Goal: Task Accomplishment & Management: Manage account settings

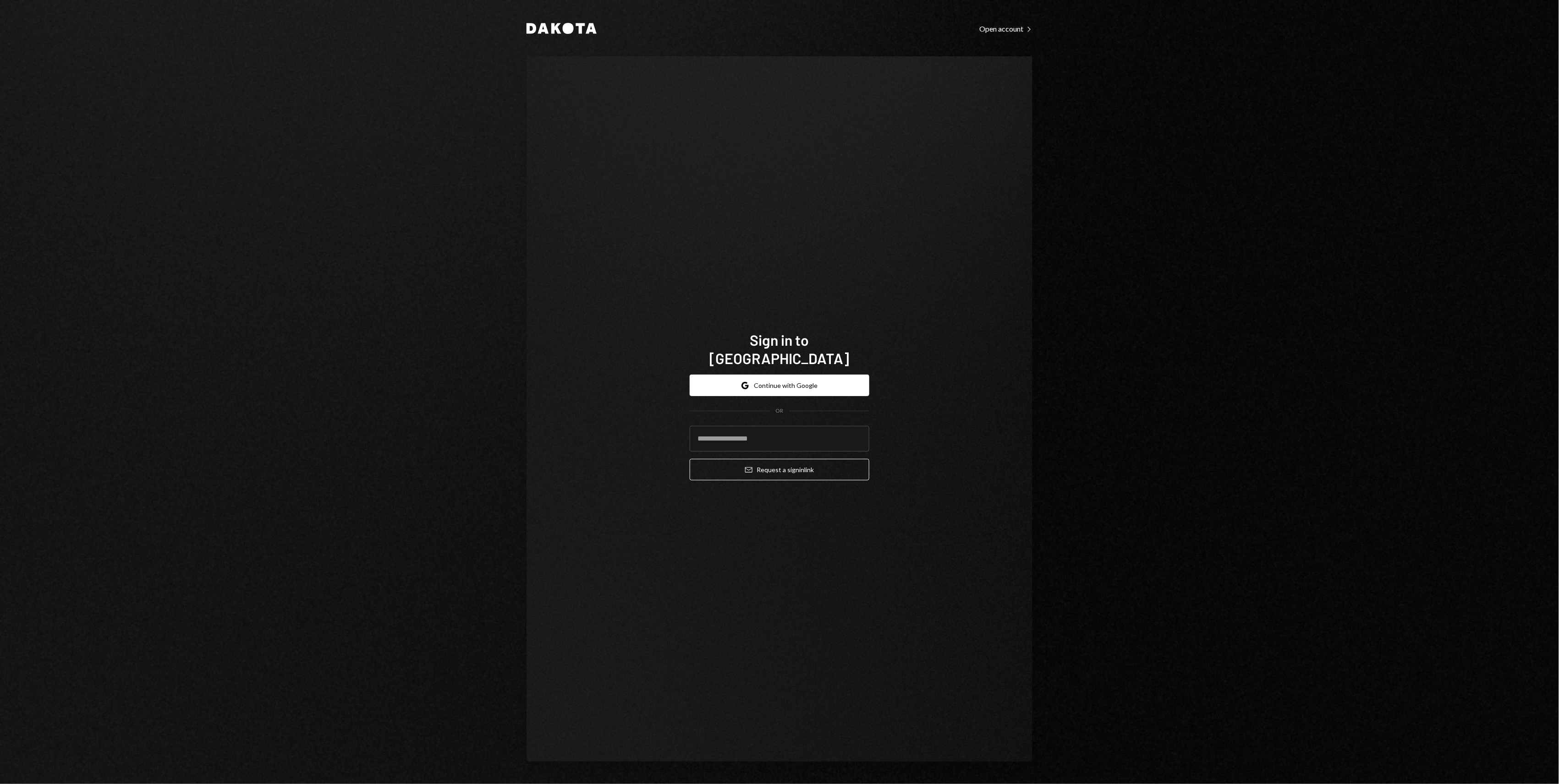
type input "**********"
click at [774, 459] on button "Email Request a sign in link" at bounding box center [780, 470] width 180 height 22
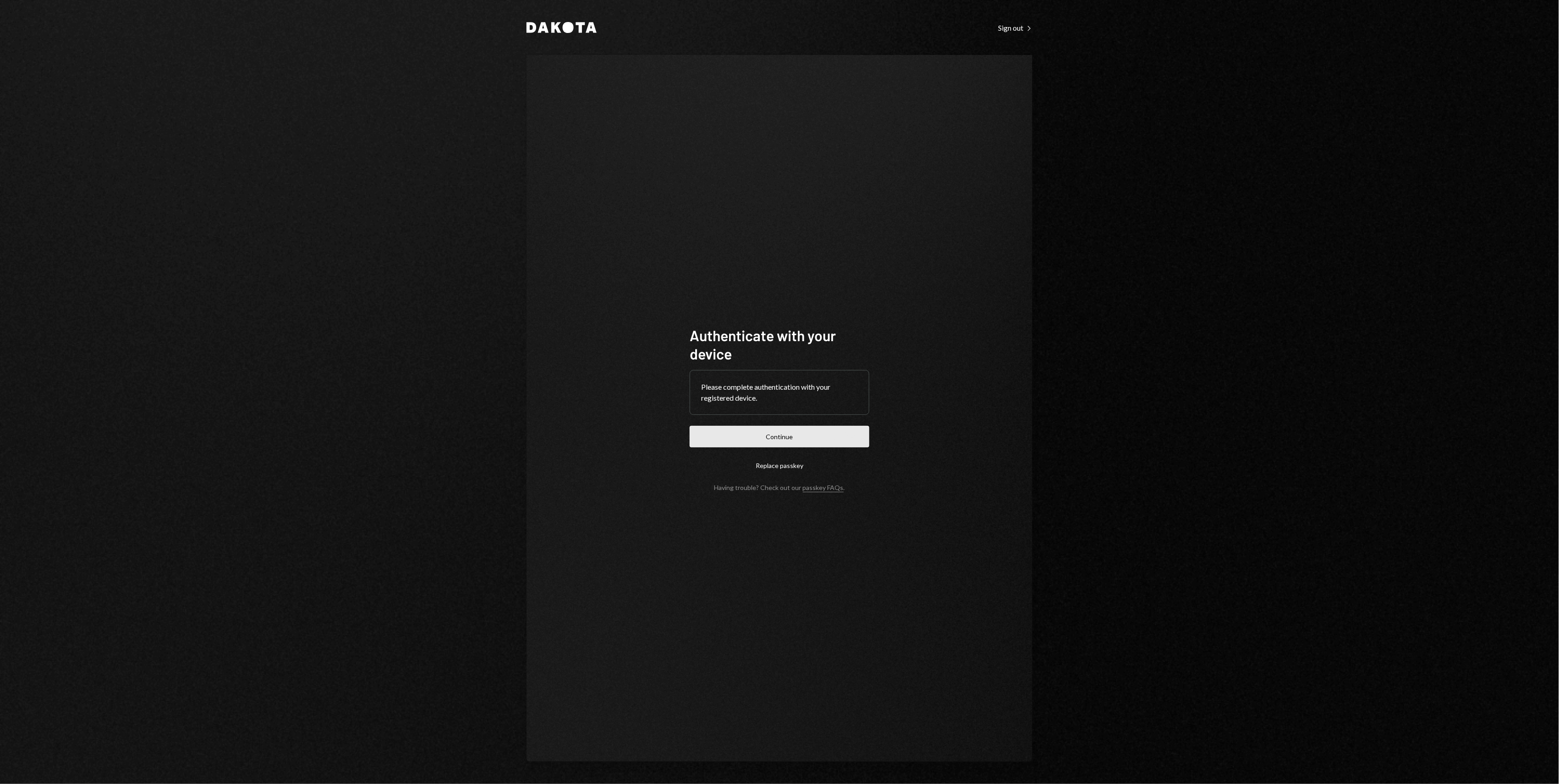
click at [769, 437] on button "Continue" at bounding box center [780, 437] width 180 height 22
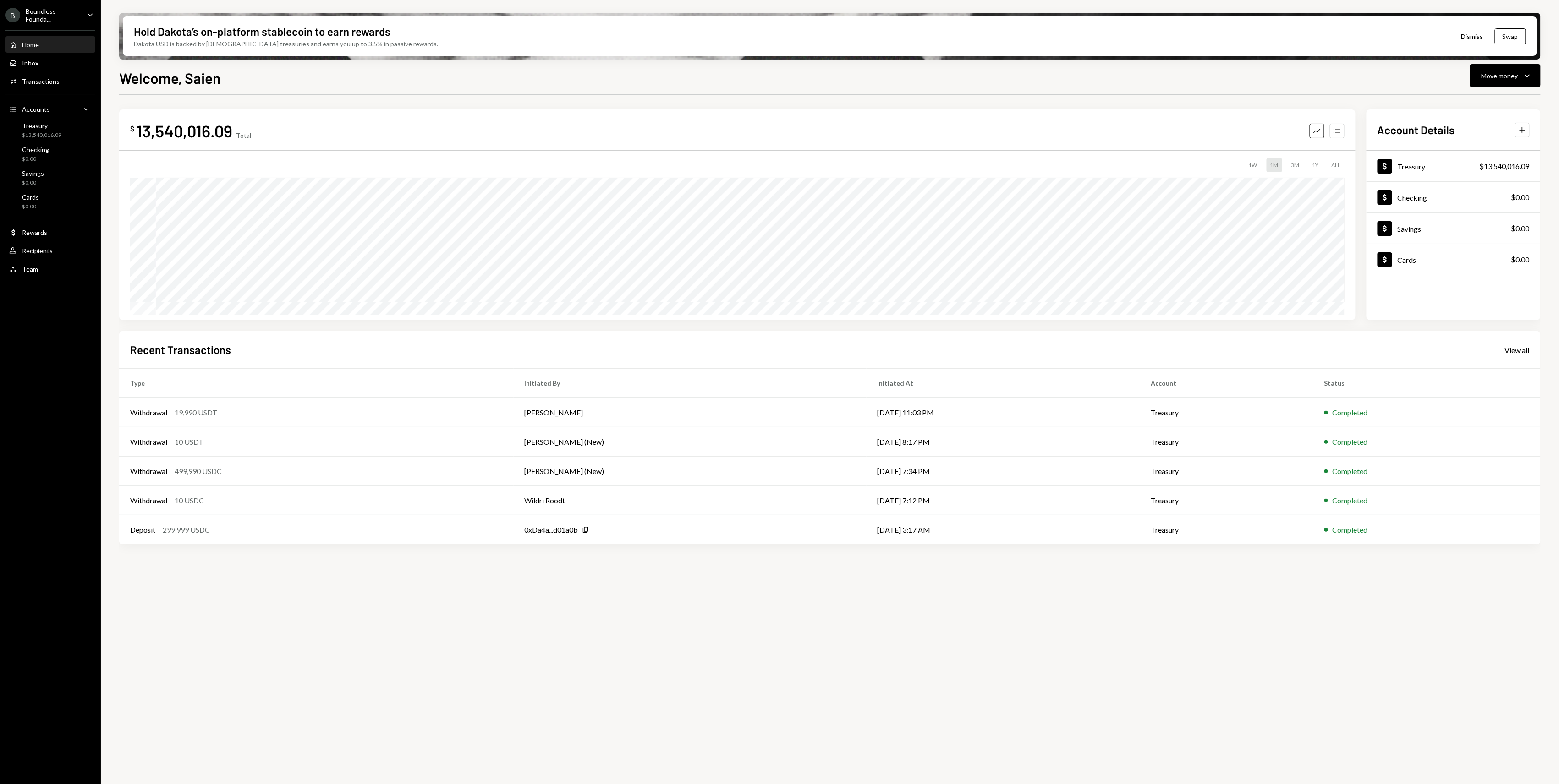
click at [57, 18] on div "Boundless Founda..." at bounding box center [52, 15] width 54 height 16
click at [72, 125] on div "View all accounts" at bounding box center [71, 128] width 84 height 8
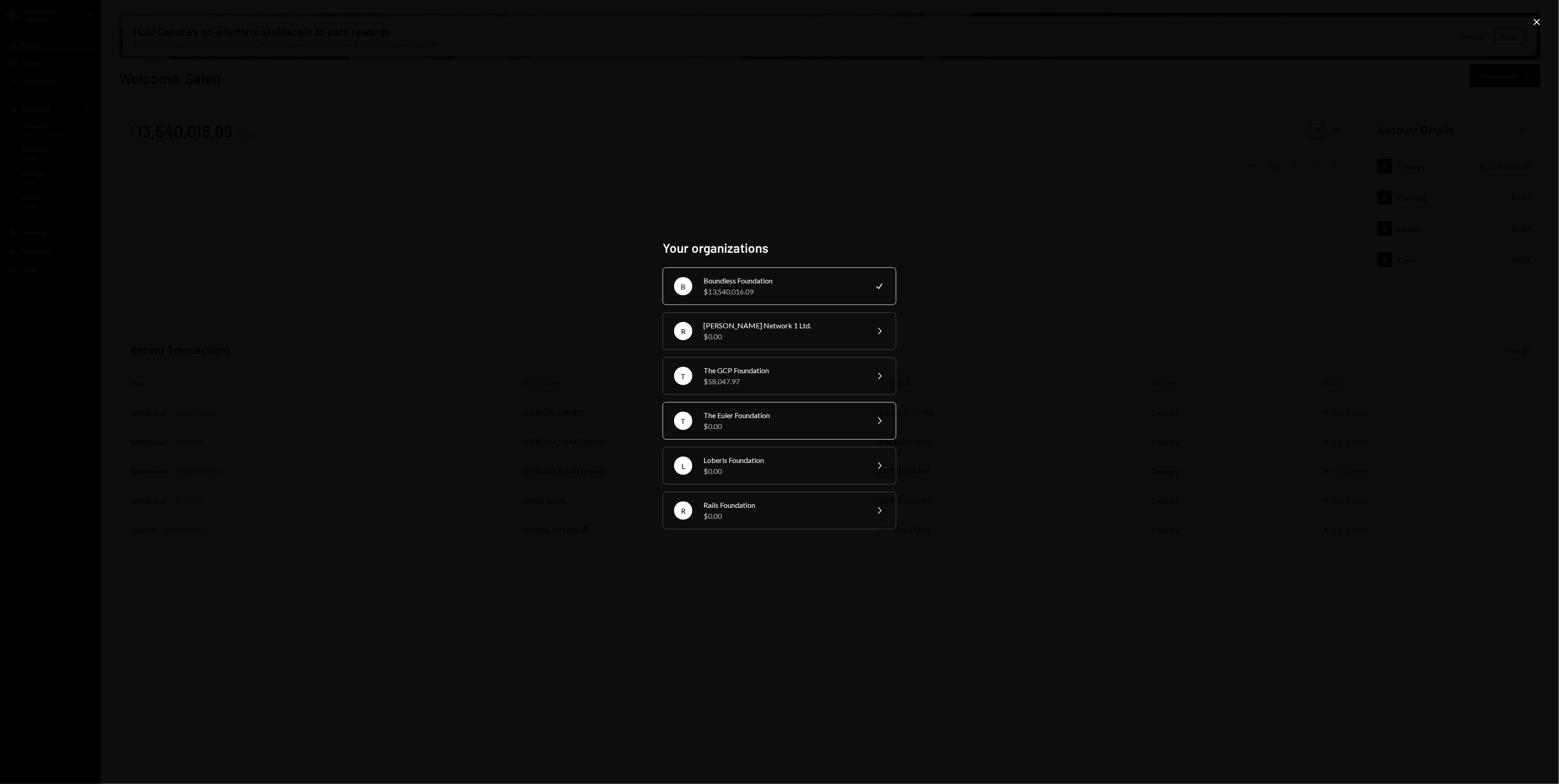
click at [763, 426] on div "$0.00" at bounding box center [783, 426] width 160 height 11
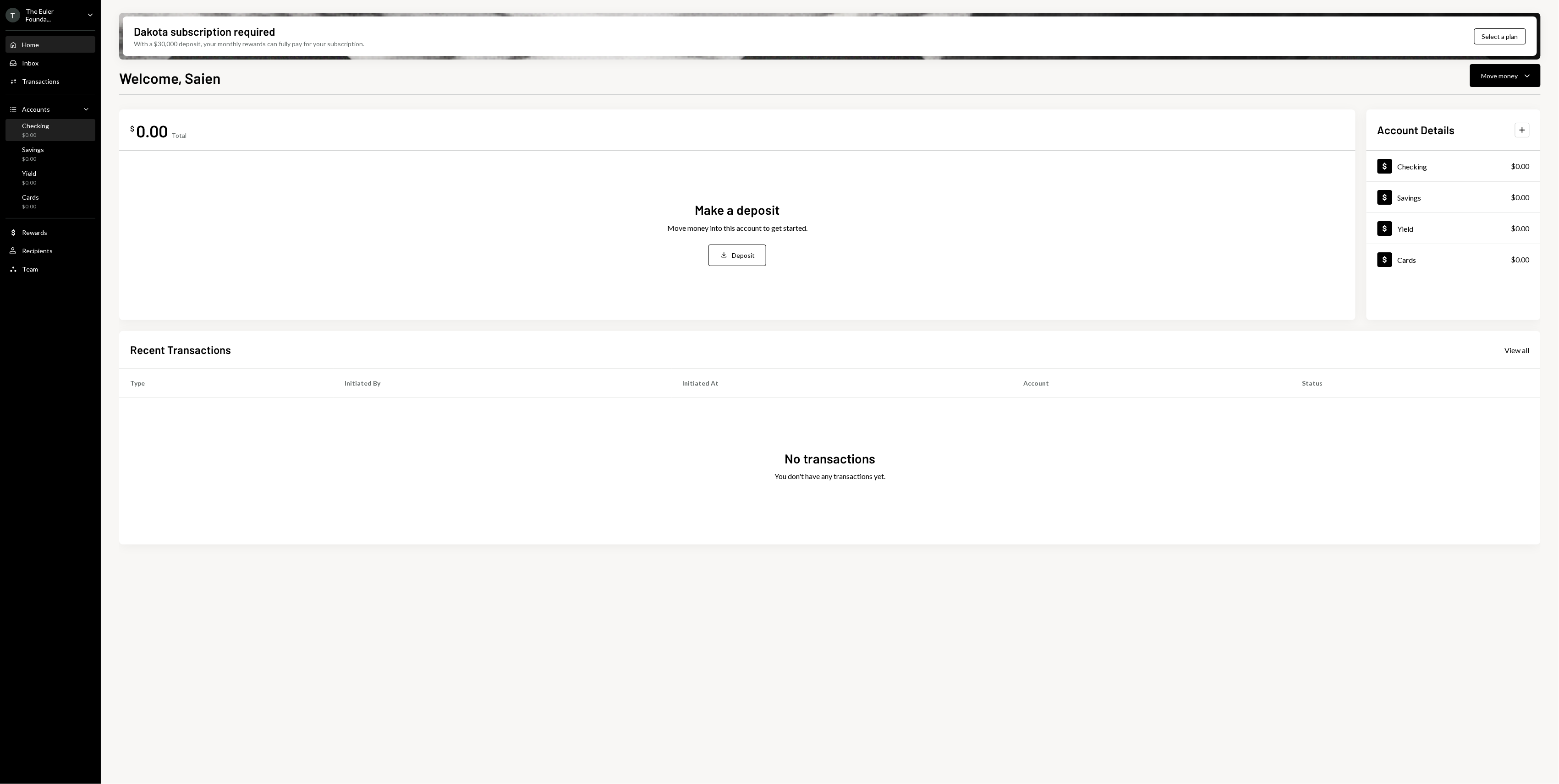
click at [39, 137] on div "$0.00" at bounding box center [35, 135] width 27 height 8
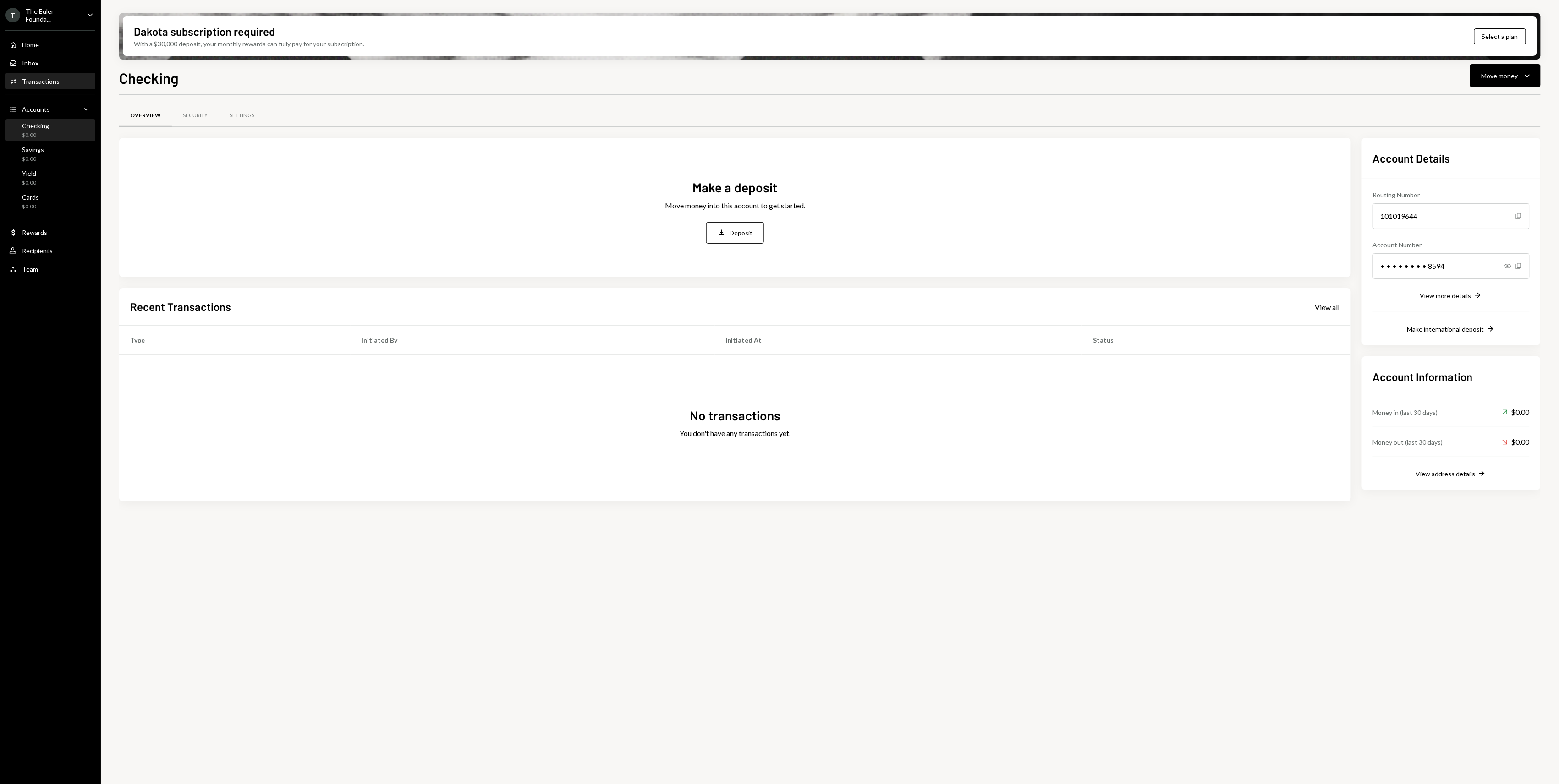
click at [50, 86] on div "Activities Transactions" at bounding box center [50, 82] width 82 height 16
